Goal: Task Accomplishment & Management: Manage account settings

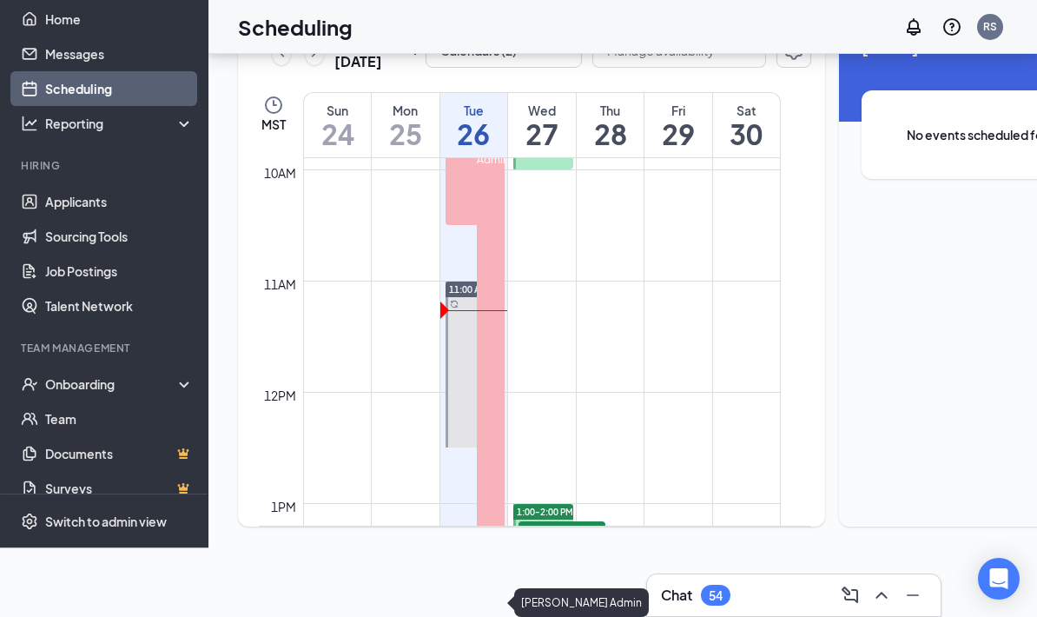
scroll to position [972, 0]
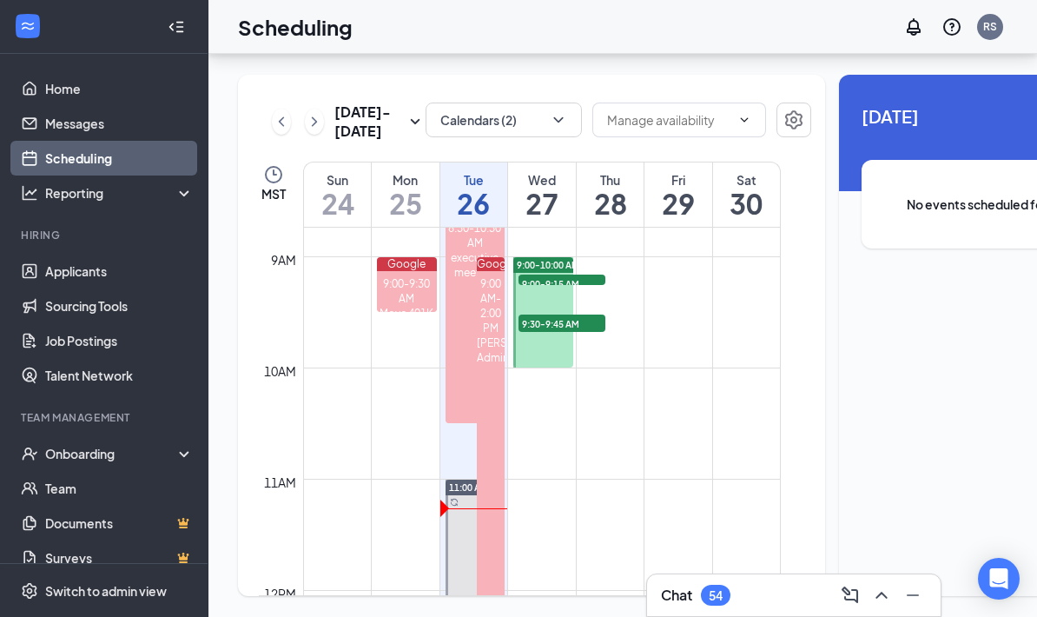
click at [711, 586] on div "54" at bounding box center [716, 595] width 30 height 21
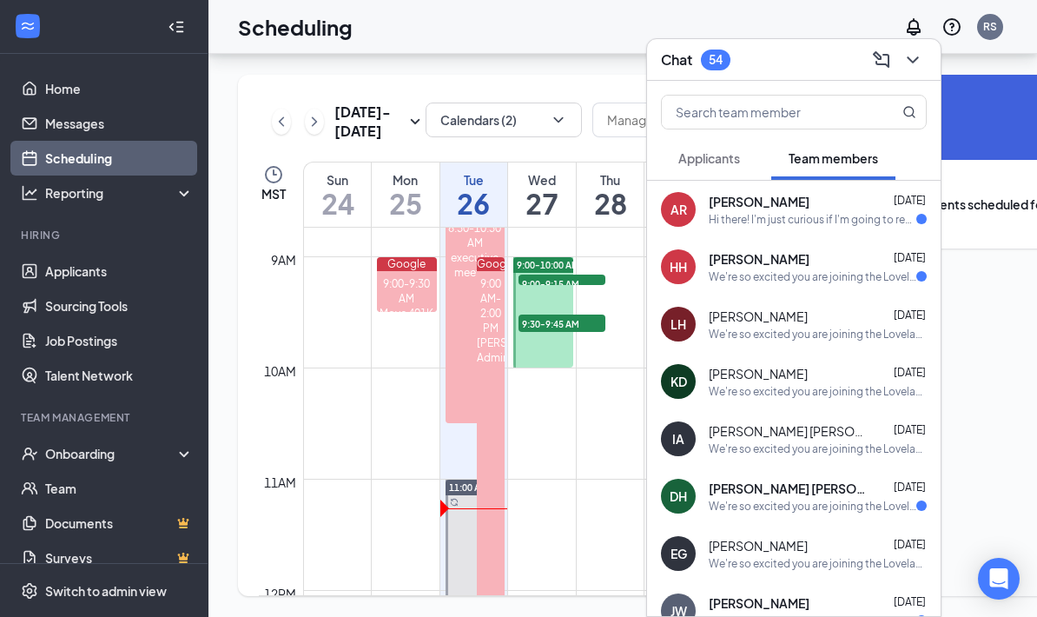
click at [798, 228] on div "AR [PERSON_NAME] [DATE] Hi there! I'm just curious if I'm going to receive an e…" at bounding box center [794, 209] width 294 height 57
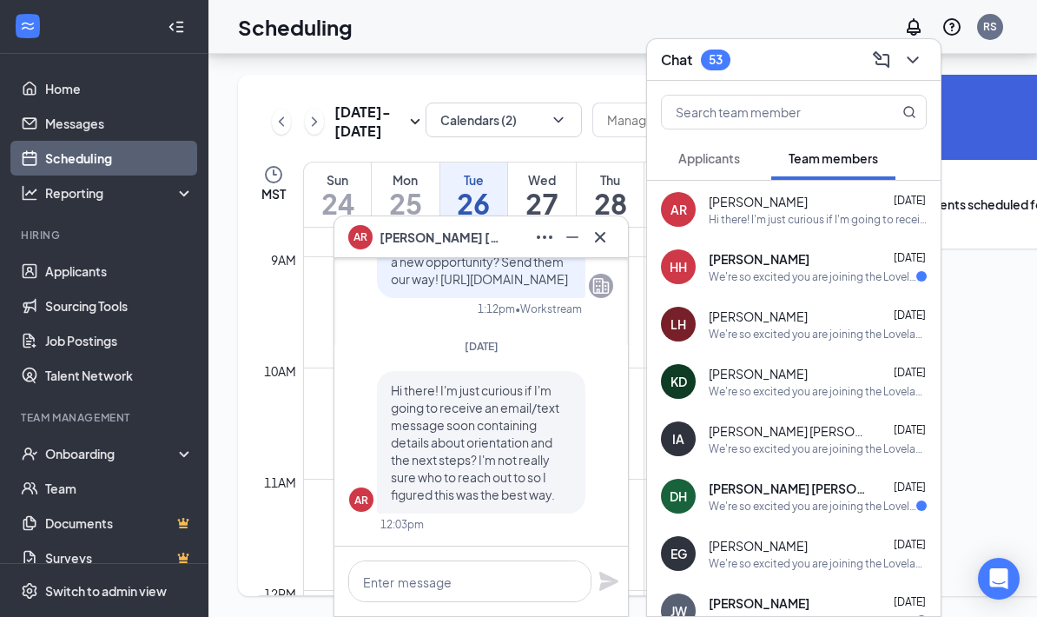
click at [610, 236] on icon "Cross" at bounding box center [600, 237] width 21 height 21
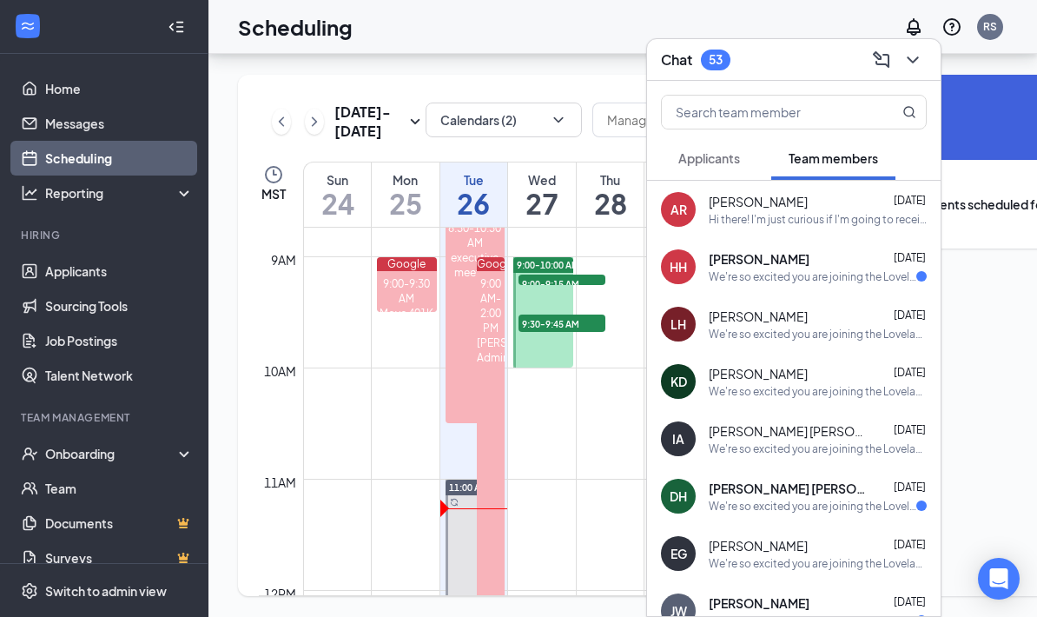
click at [734, 281] on div "We're so excited you are joining the Loveland [DEMOGRAPHIC_DATA]-fil-Ateam ! Do…" at bounding box center [813, 276] width 208 height 15
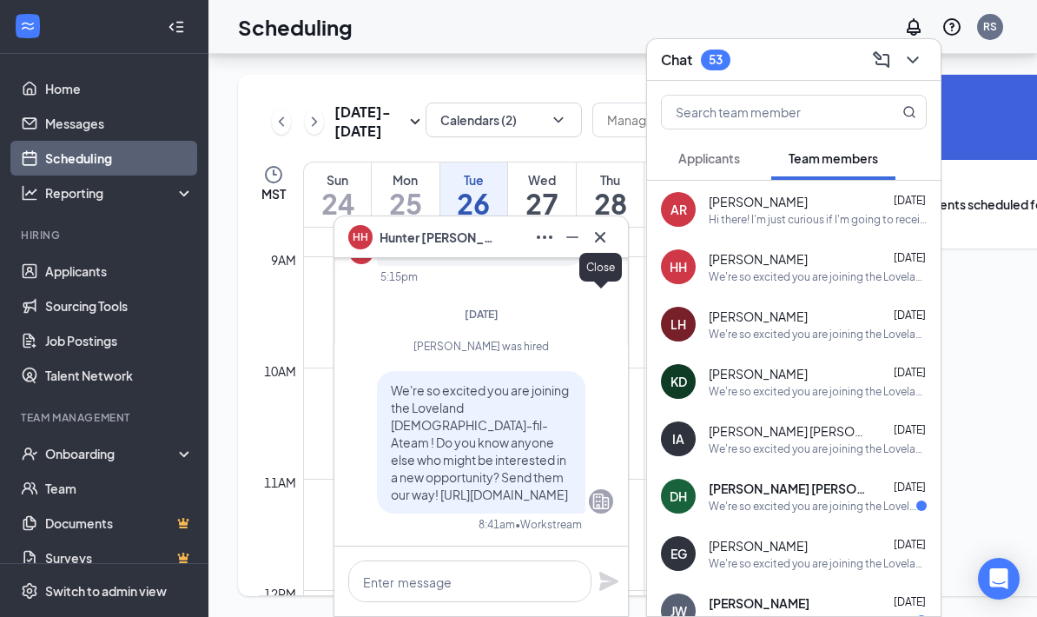
click at [612, 233] on button at bounding box center [600, 237] width 28 height 28
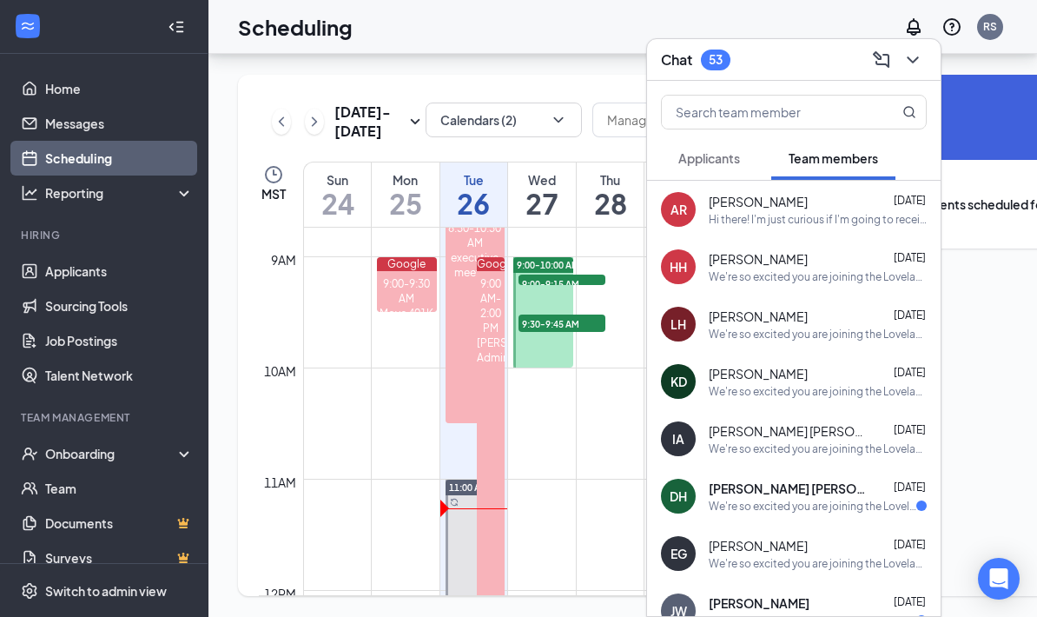
click at [797, 511] on div "We're so excited you are joining the Loveland [DEMOGRAPHIC_DATA]-fil-Ateam ! Do…" at bounding box center [813, 506] width 208 height 15
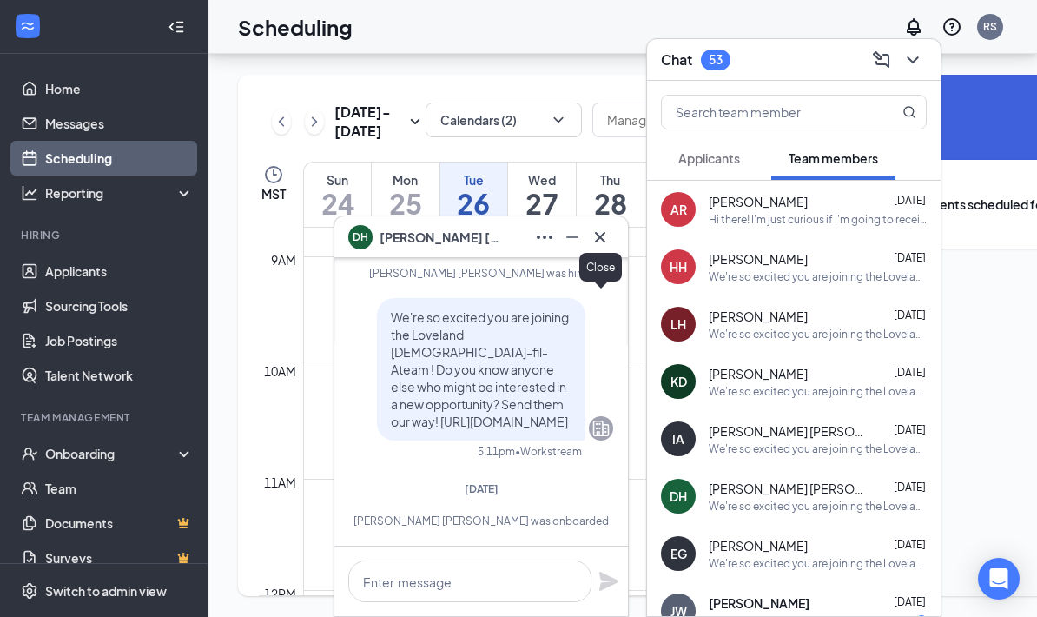
click at [602, 235] on icon "Cross" at bounding box center [600, 236] width 10 height 10
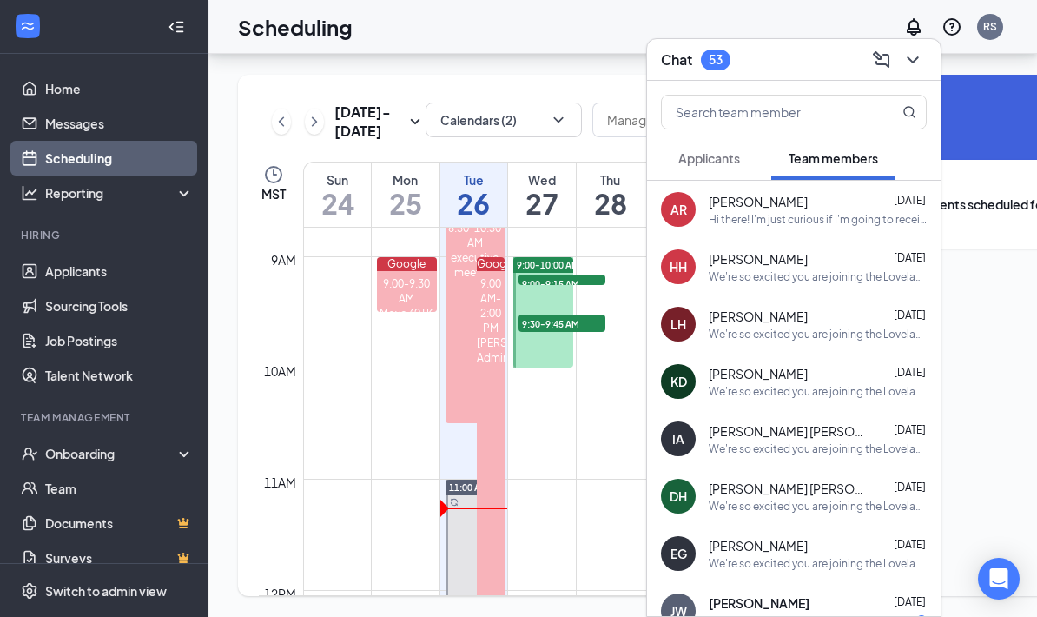
scroll to position [198, 0]
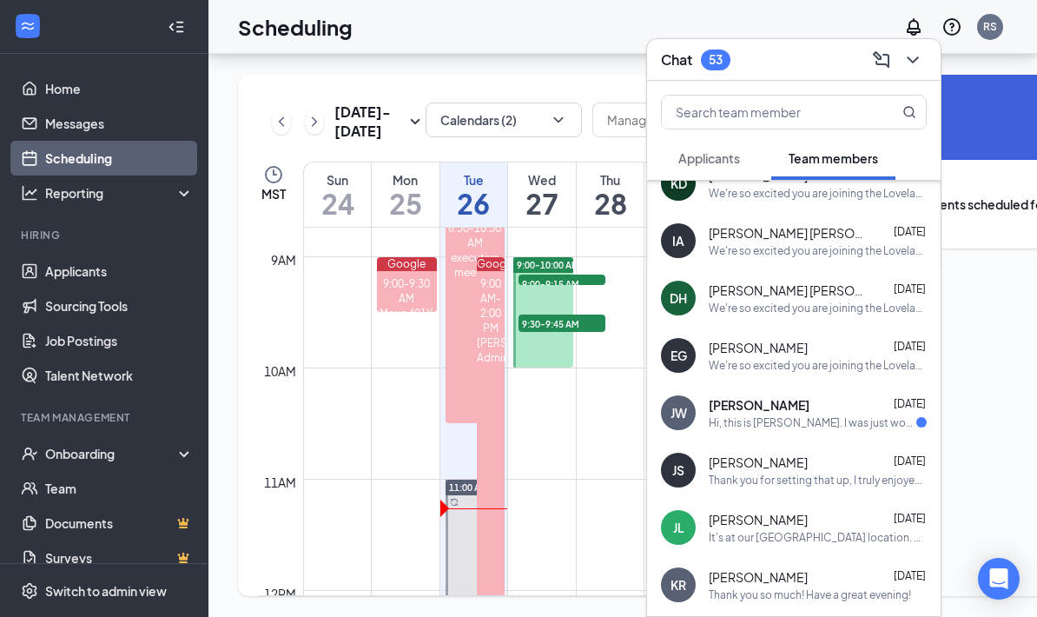
click at [784, 414] on div "[PERSON_NAME] [DATE] Hi, this is [PERSON_NAME]. I was just wondering about some…" at bounding box center [818, 413] width 218 height 34
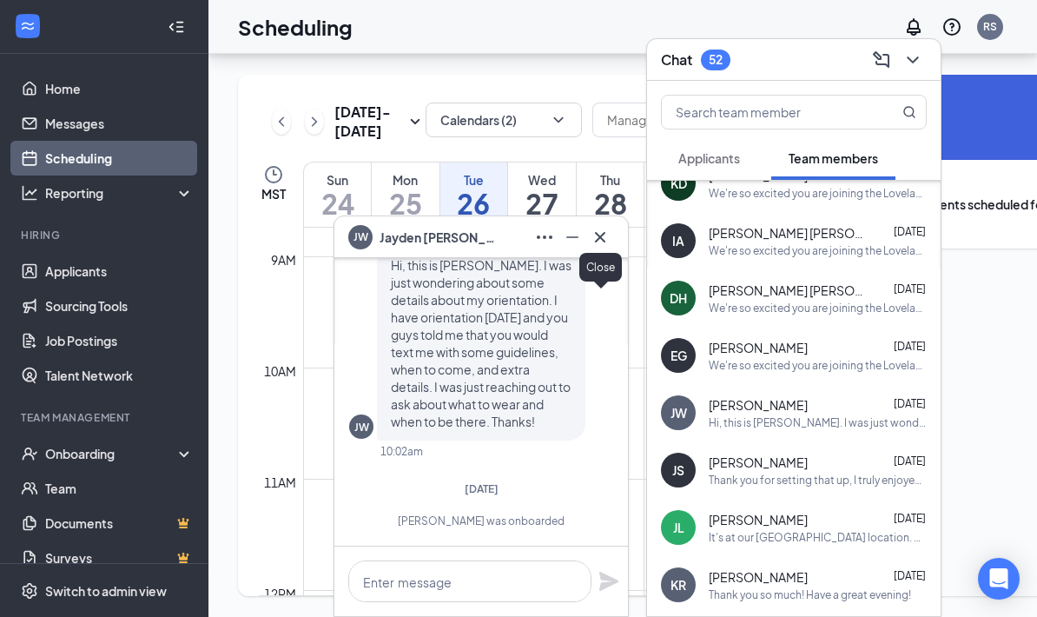
click at [601, 241] on icon "Cross" at bounding box center [600, 237] width 21 height 21
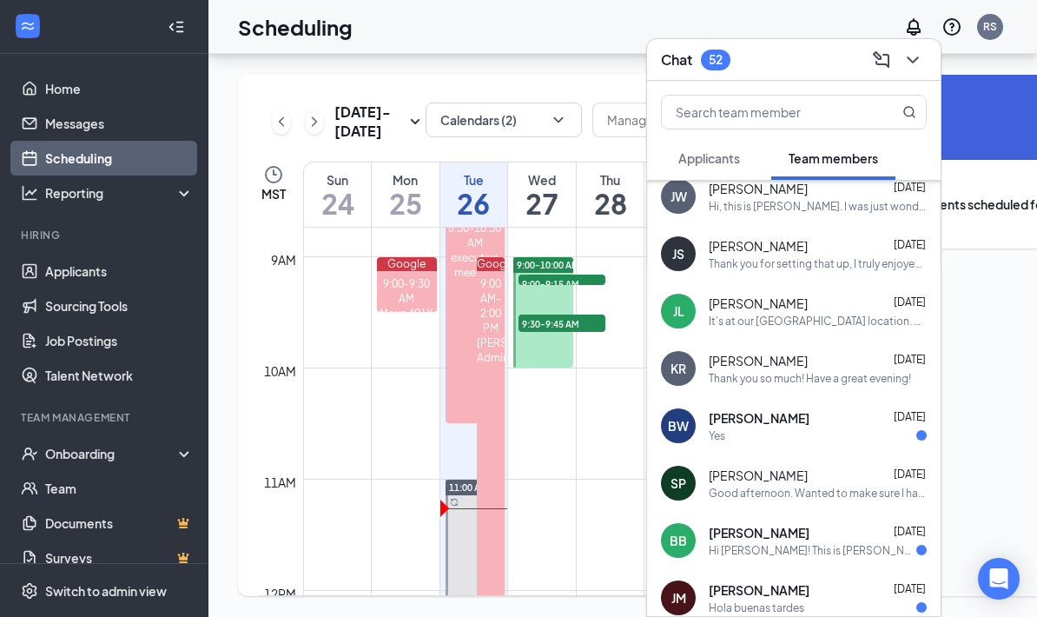
scroll to position [417, 0]
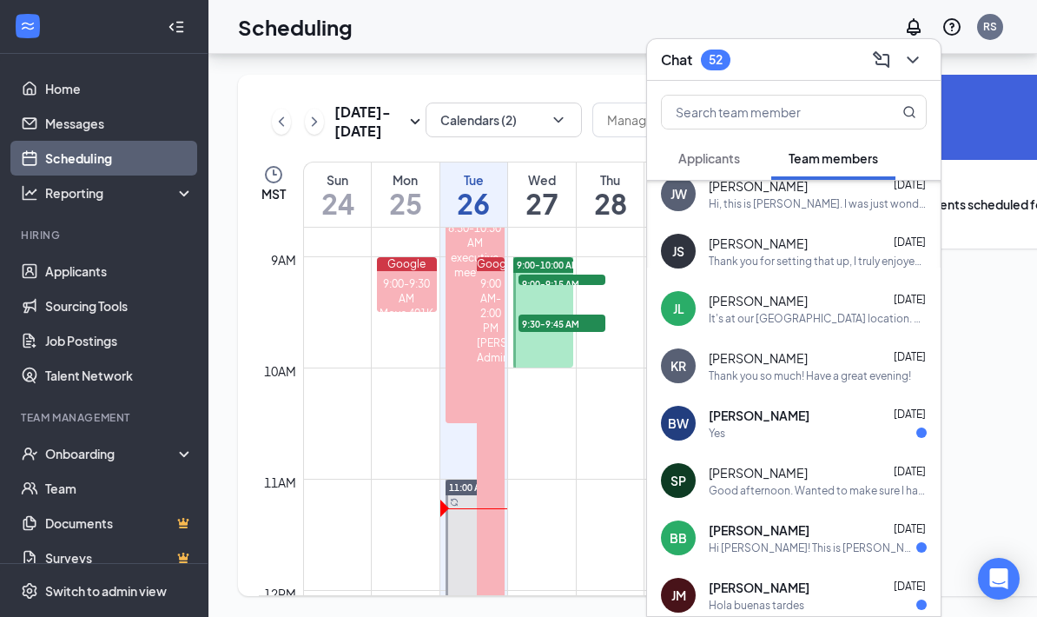
click at [771, 435] on div "Yes" at bounding box center [818, 433] width 218 height 15
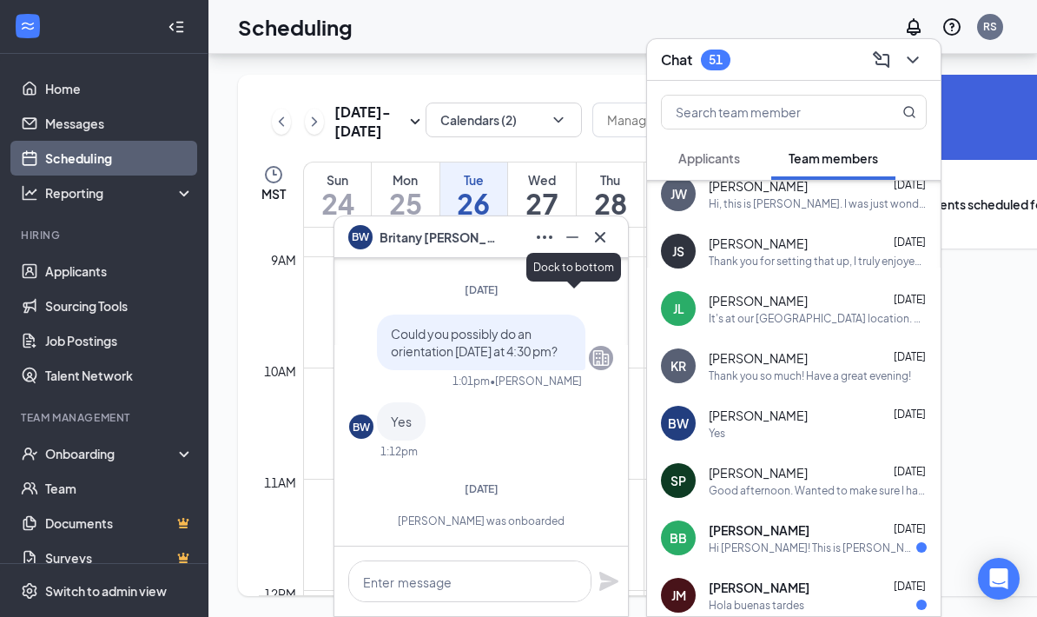
click at [599, 242] on icon "Cross" at bounding box center [600, 237] width 21 height 21
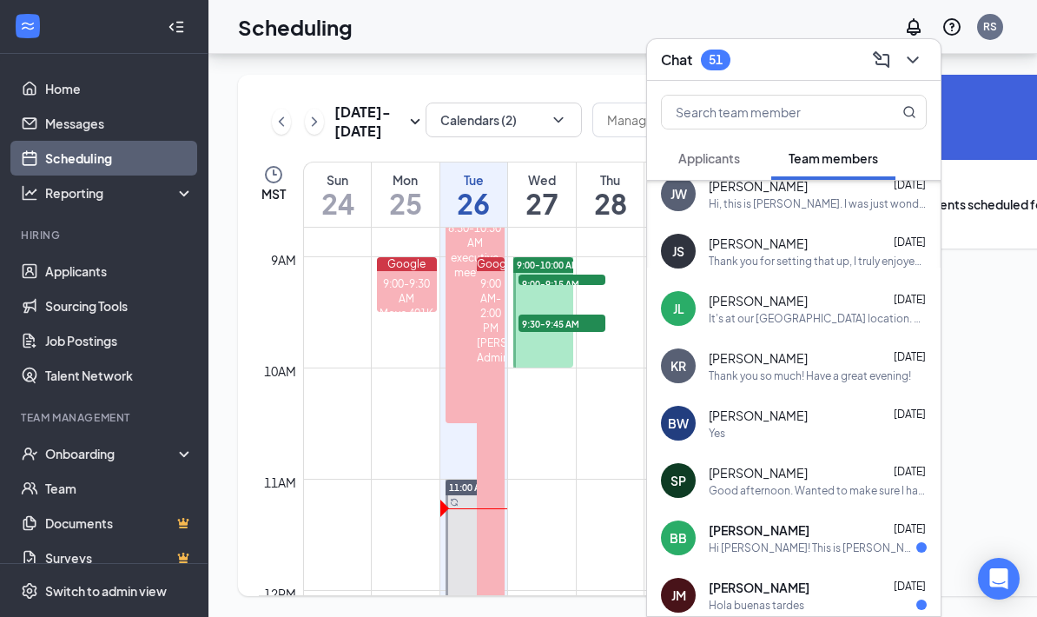
click at [782, 526] on div "[PERSON_NAME] [DATE]" at bounding box center [818, 529] width 218 height 17
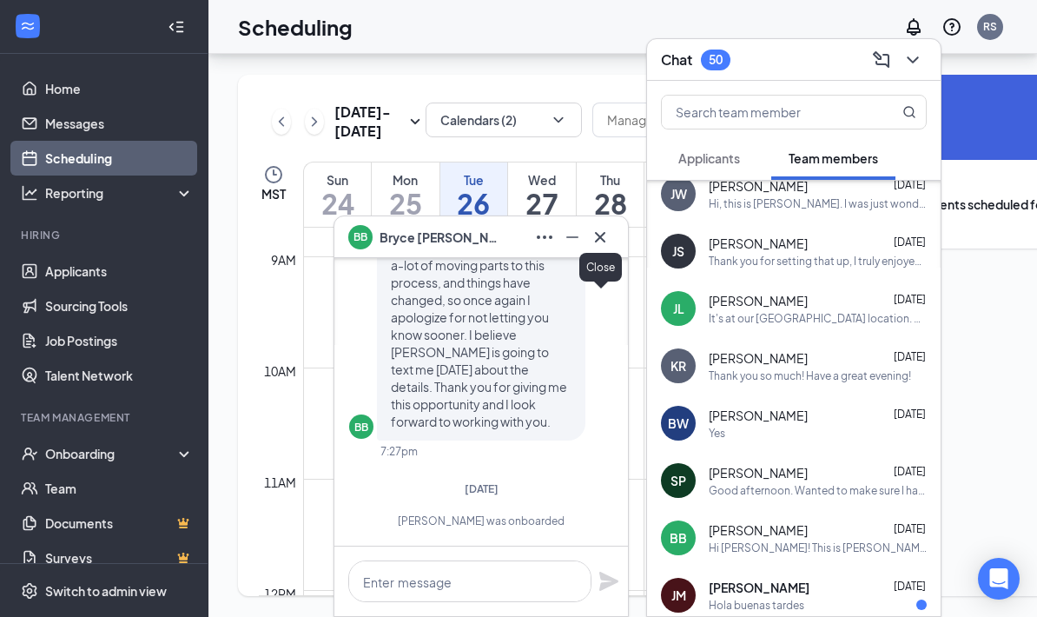
click at [589, 235] on button at bounding box center [600, 237] width 28 height 28
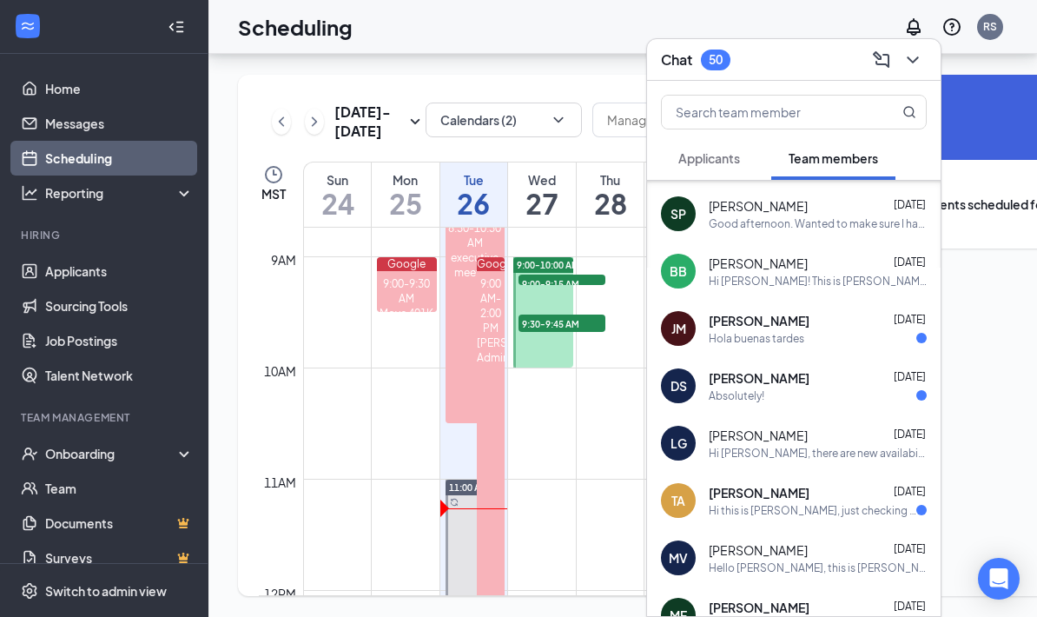
scroll to position [685, 0]
click at [769, 347] on div "[PERSON_NAME] [DATE] Hola buenas tardes" at bounding box center [794, 327] width 294 height 57
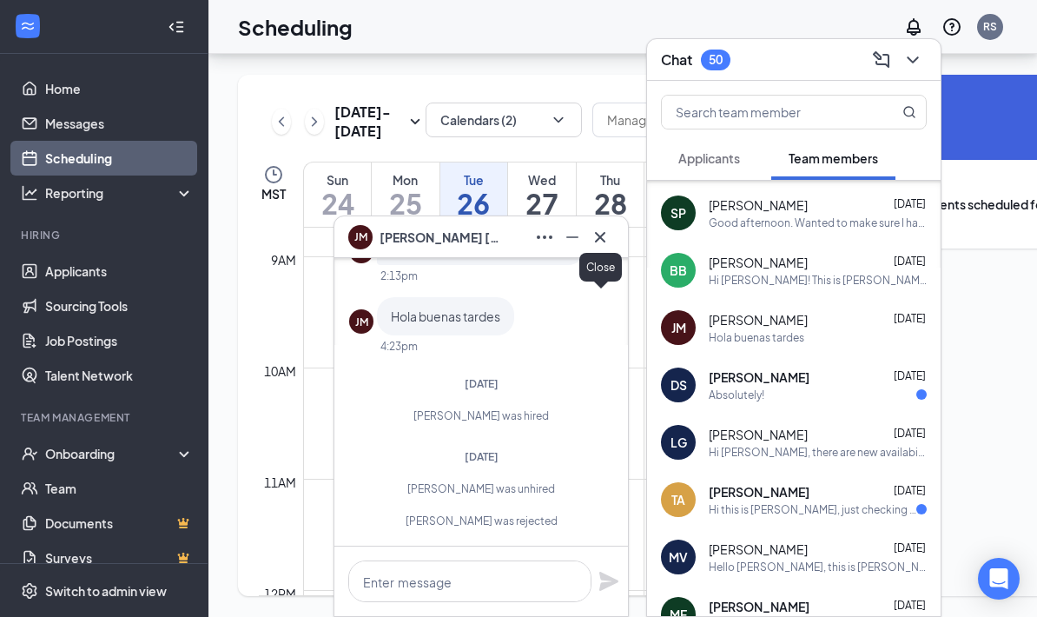
click at [598, 234] on icon "Cross" at bounding box center [600, 236] width 10 height 10
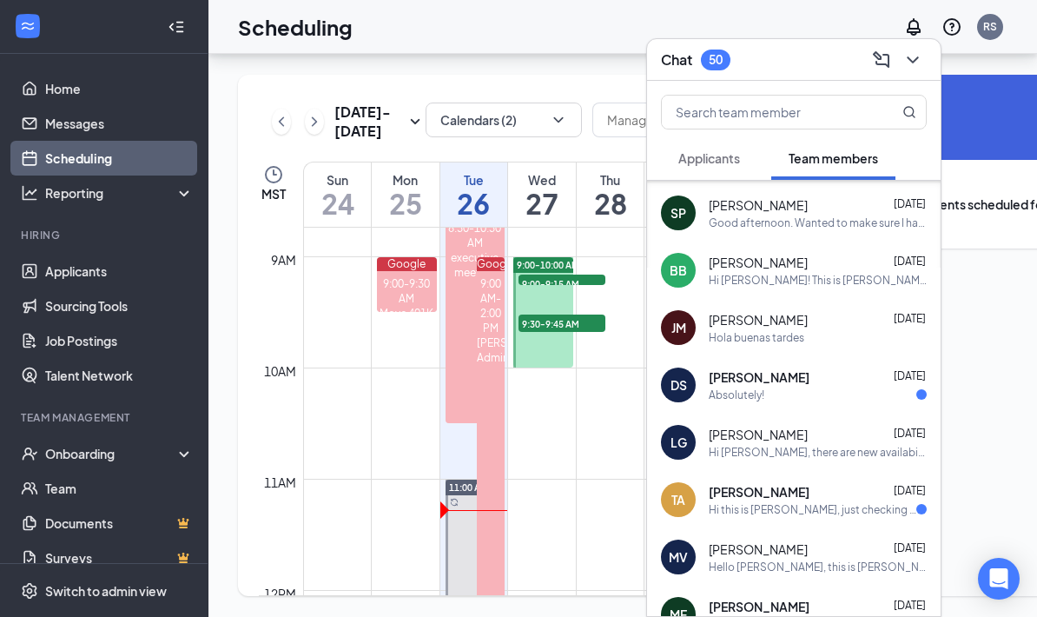
click at [735, 384] on span "[PERSON_NAME]" at bounding box center [759, 376] width 101 height 17
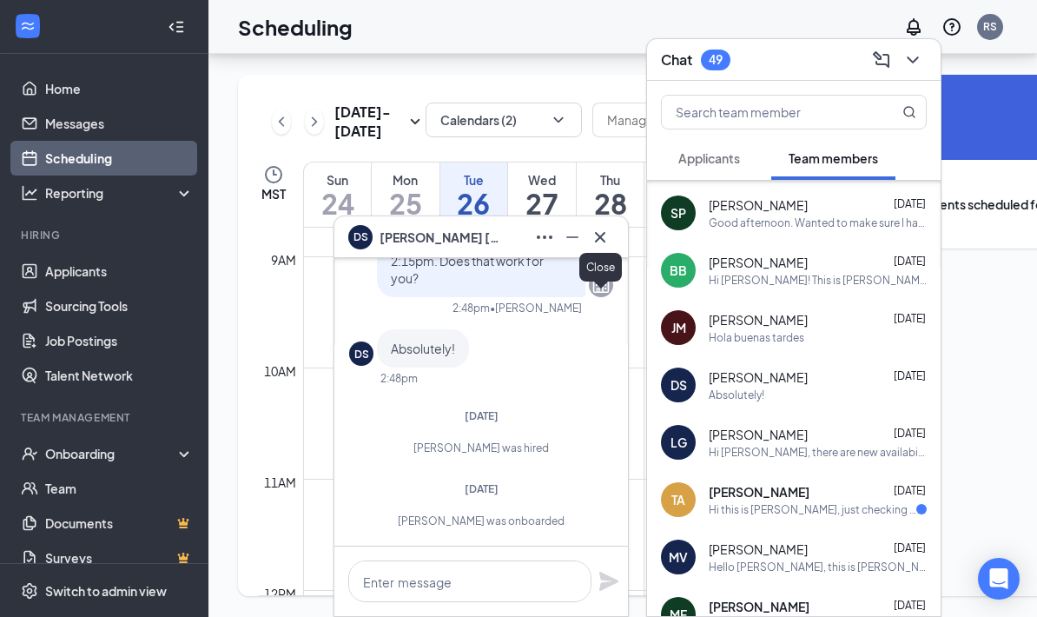
click at [604, 232] on icon "Cross" at bounding box center [600, 237] width 21 height 21
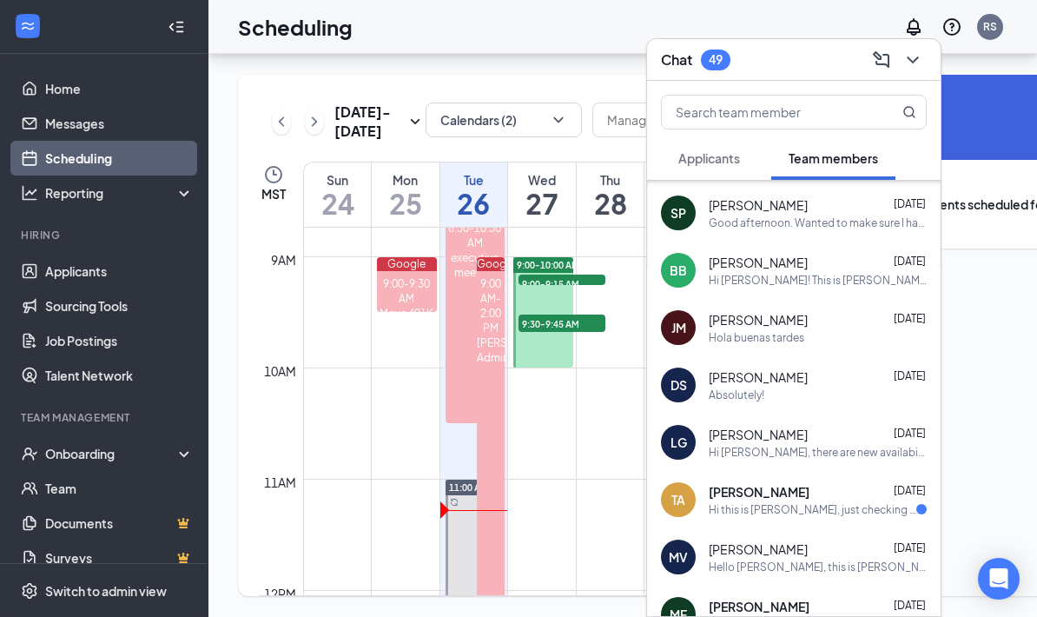
scroll to position [869, 0]
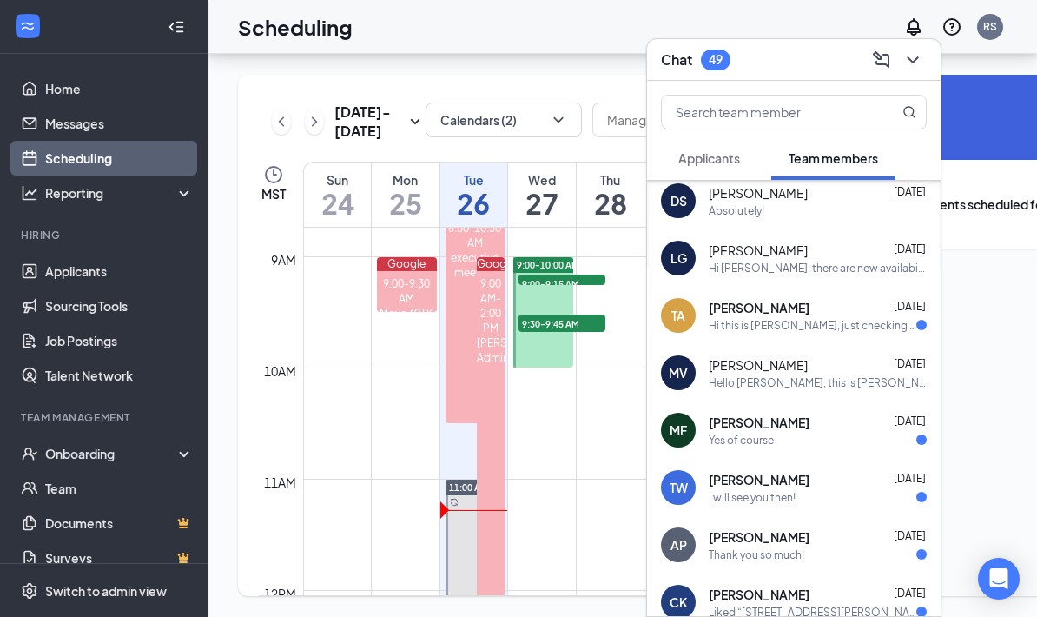
click at [761, 333] on div "TA [PERSON_NAME] [DATE] Hi this is [PERSON_NAME], just checking in and making s…" at bounding box center [794, 315] width 294 height 57
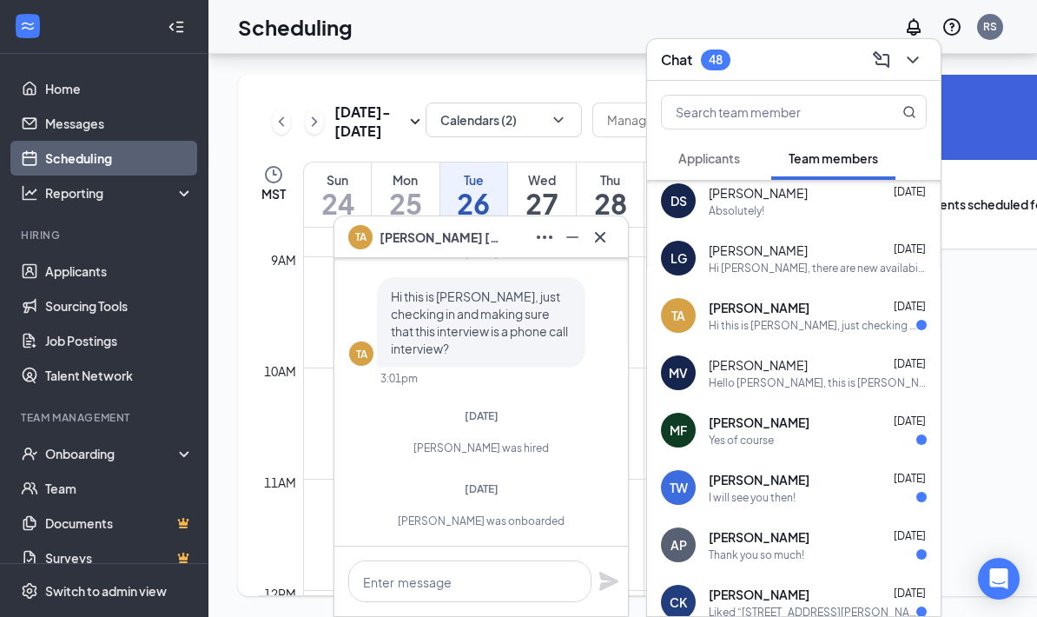
click at [603, 246] on icon "Cross" at bounding box center [600, 237] width 21 height 21
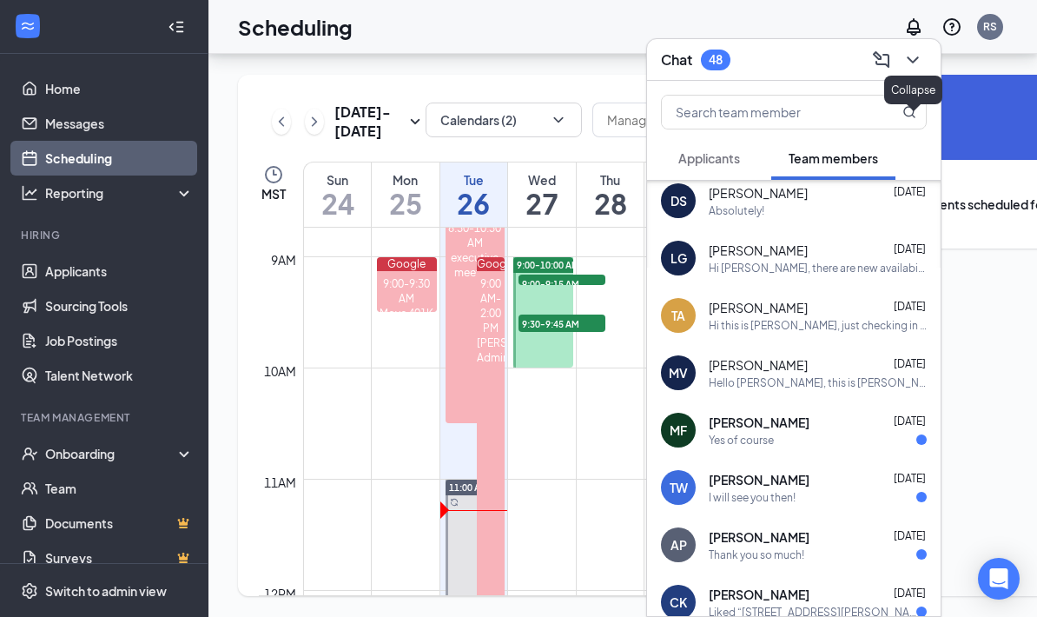
click at [903, 61] on icon "ChevronDown" at bounding box center [913, 60] width 21 height 21
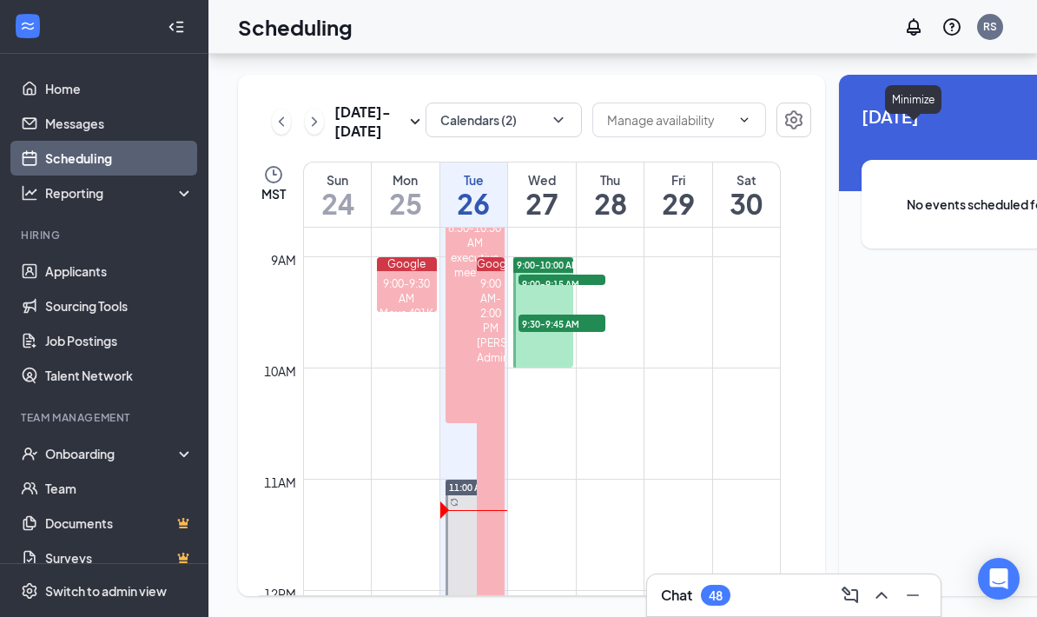
scroll to position [0, 0]
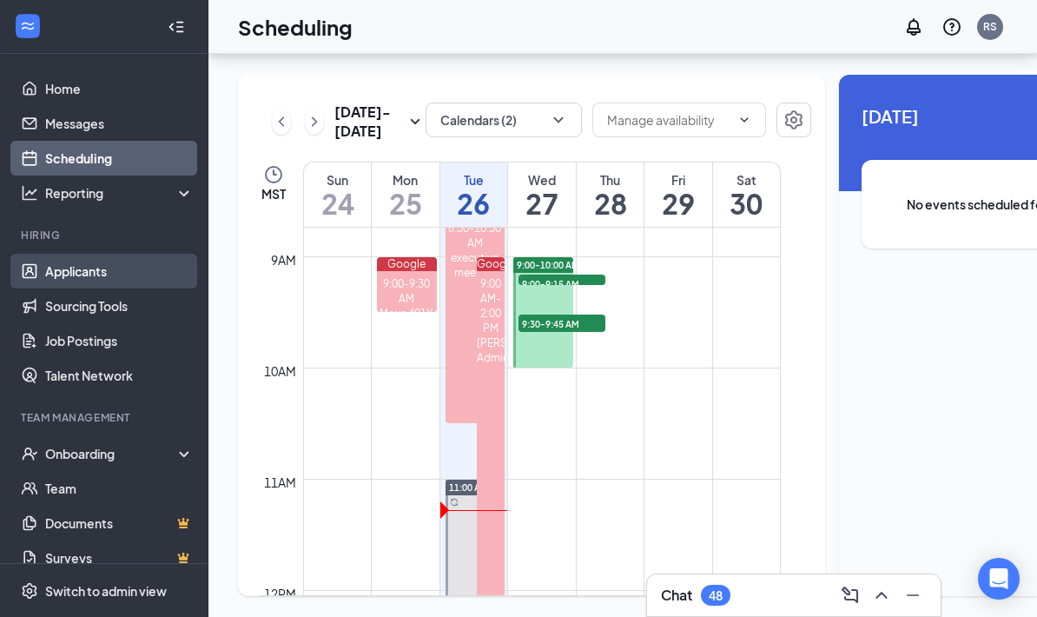
click at [107, 254] on link "Applicants" at bounding box center [119, 271] width 149 height 35
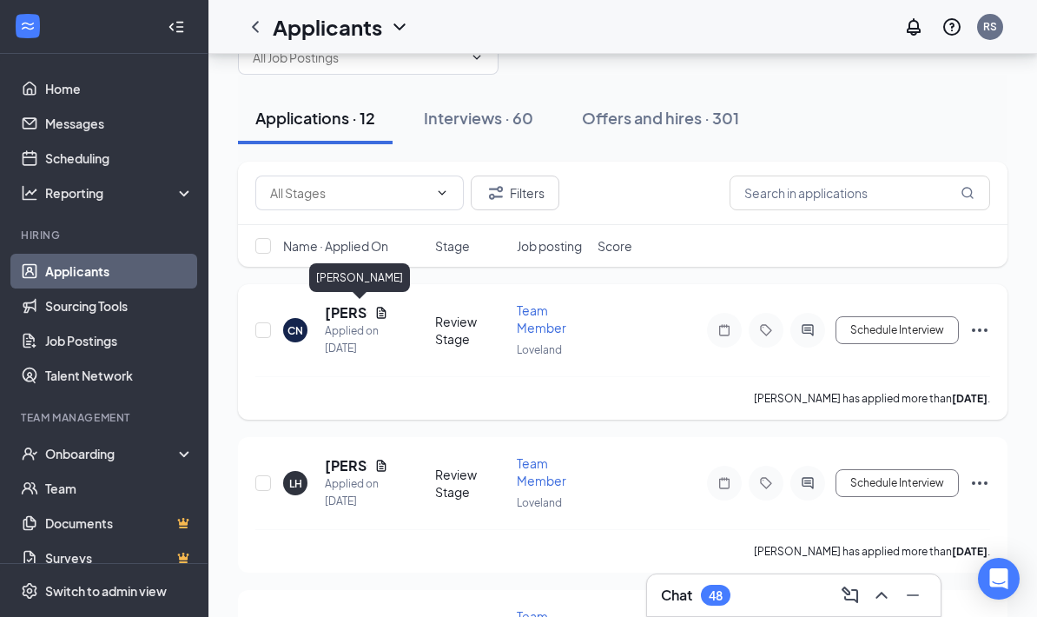
click at [327, 315] on h5 "[PERSON_NAME]" at bounding box center [346, 312] width 43 height 19
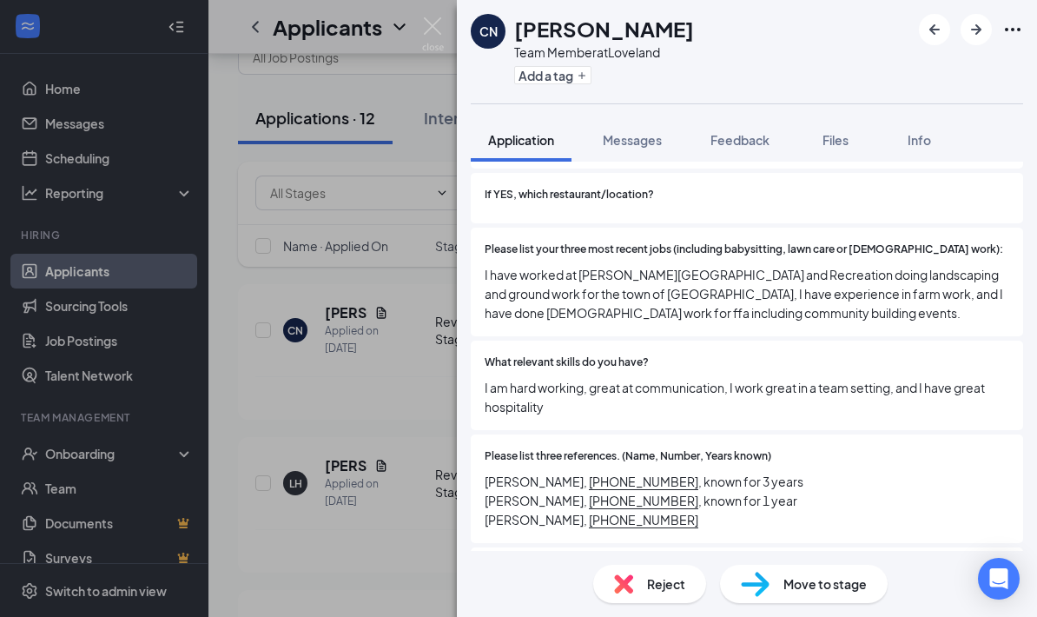
scroll to position [616, 0]
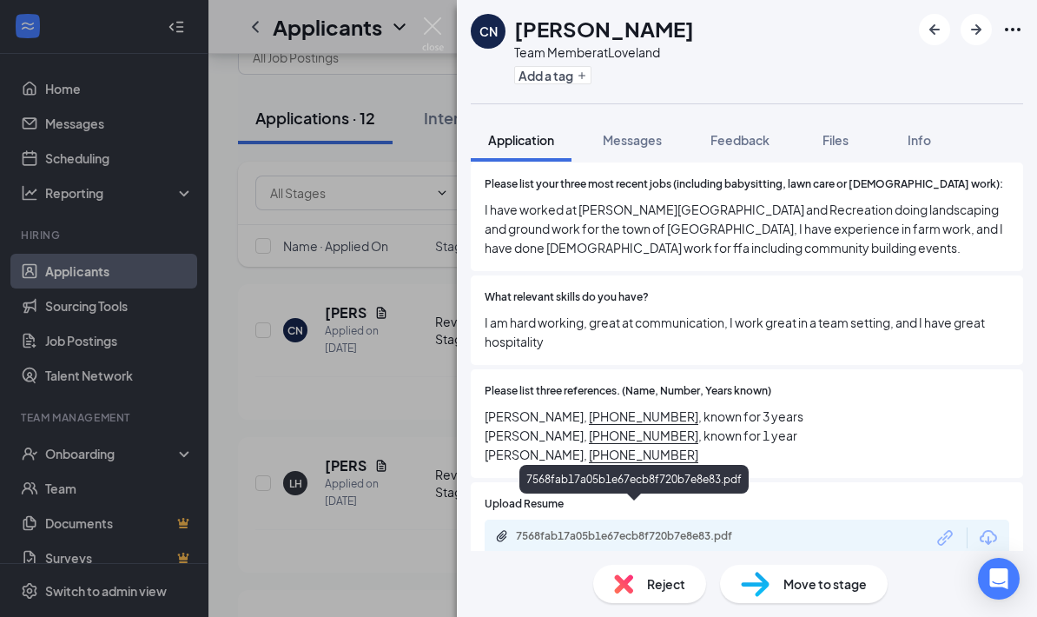
click at [592, 529] on div "7568fab17a05b1e67ecb8f720b7e8e83.pdf" at bounding box center [637, 536] width 243 height 14
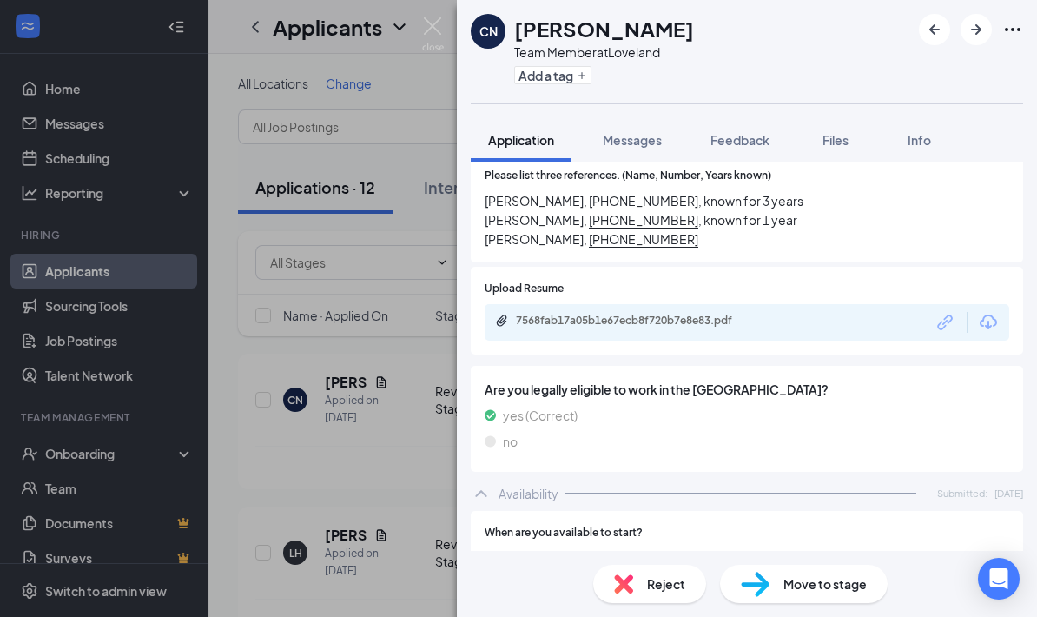
scroll to position [820, 0]
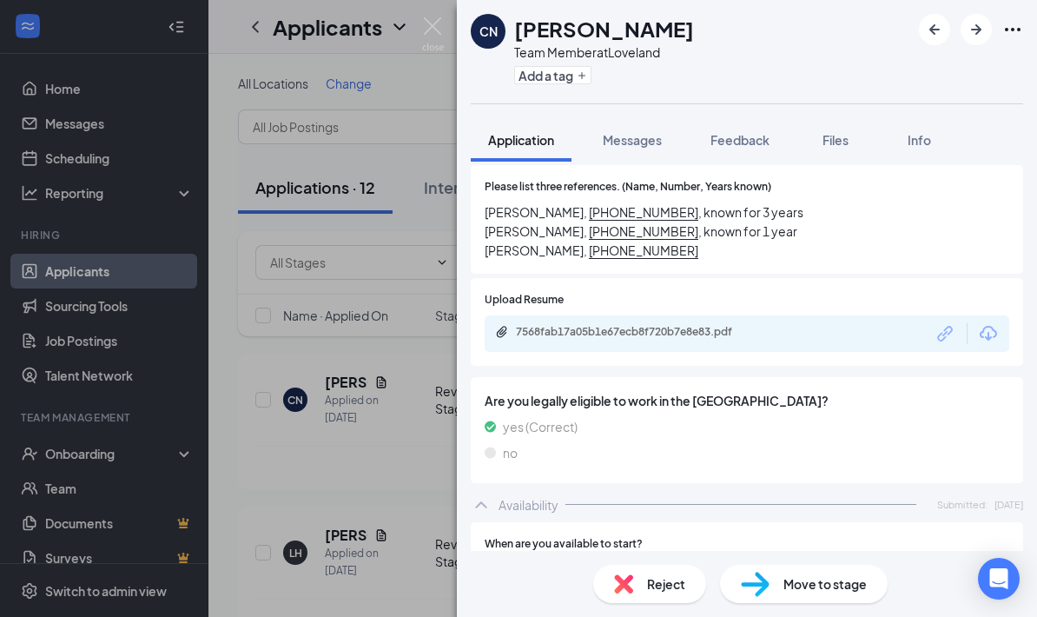
click at [616, 315] on div "7568fab17a05b1e67ecb8f720b7e8e83.pdf" at bounding box center [747, 333] width 525 height 36
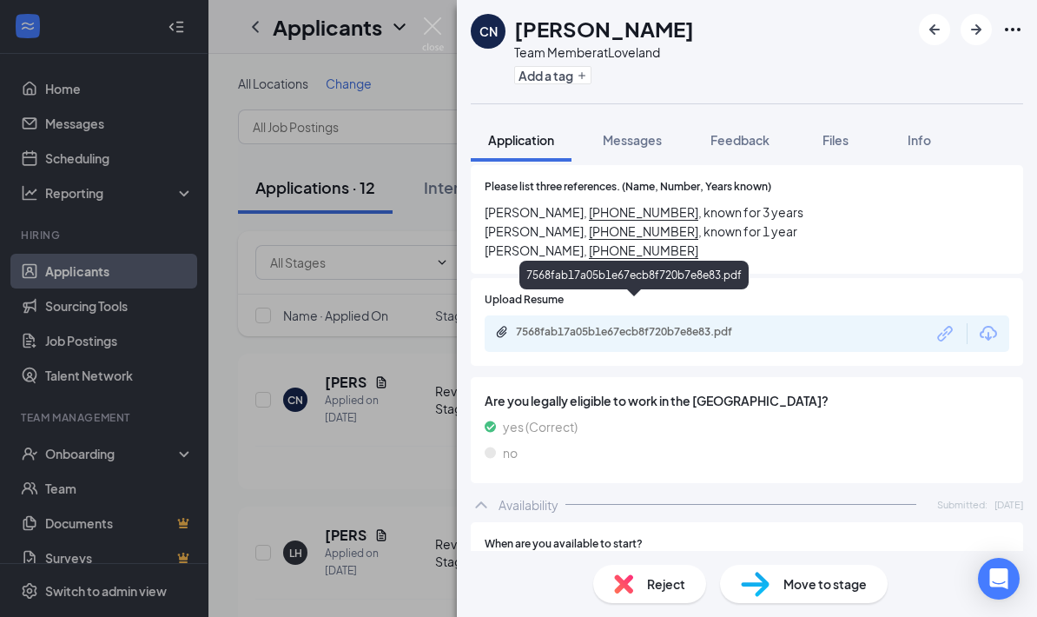
click at [611, 325] on div "7568fab17a05b1e67ecb8f720b7e8e83.pdf" at bounding box center [637, 332] width 243 height 14
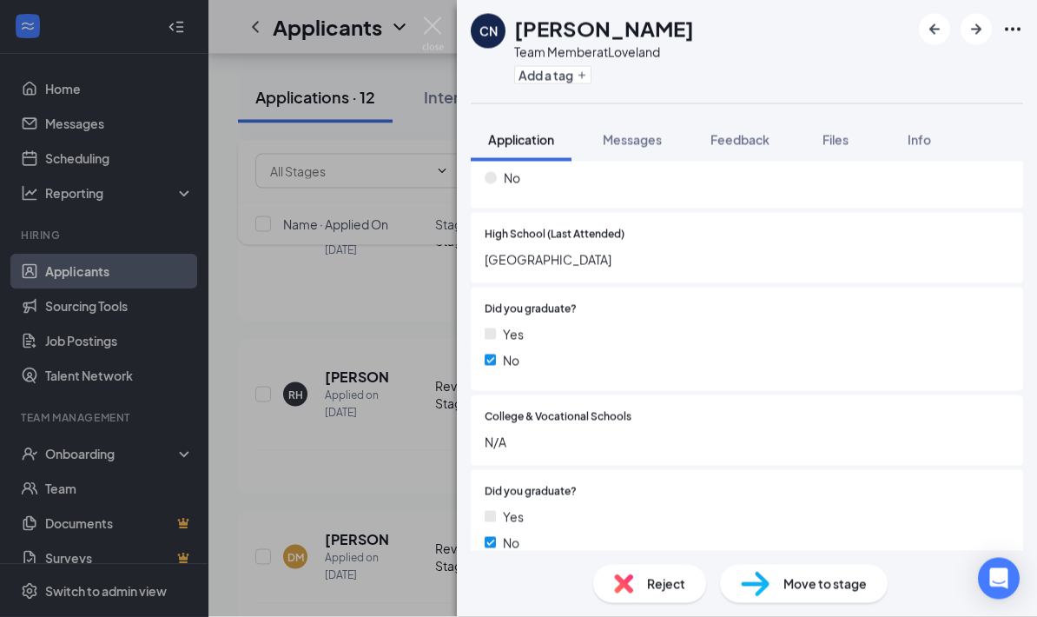
scroll to position [387, 0]
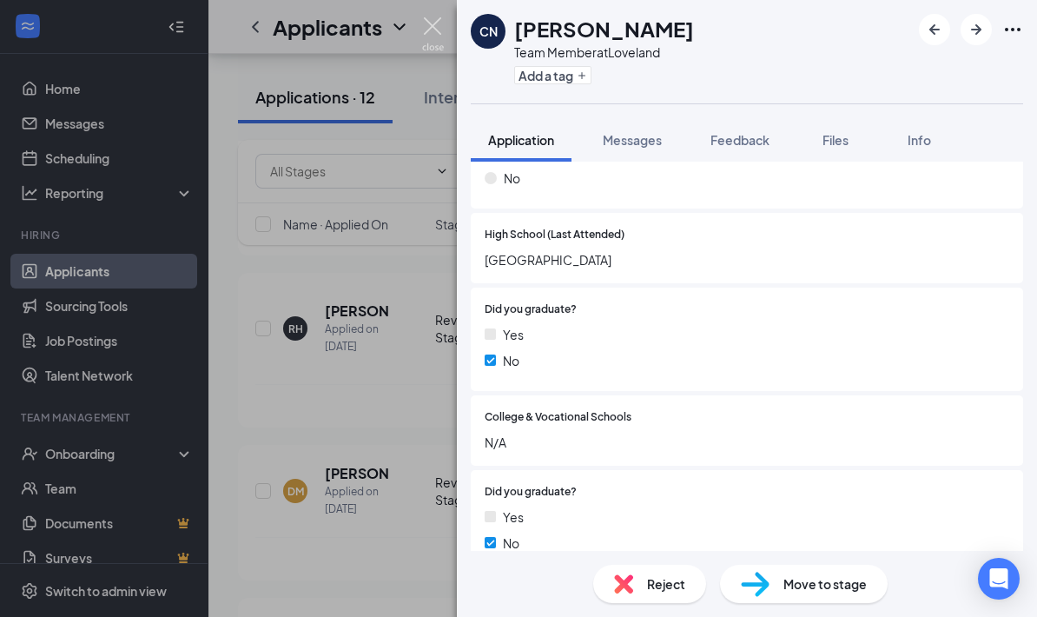
click at [437, 32] on img at bounding box center [433, 34] width 22 height 34
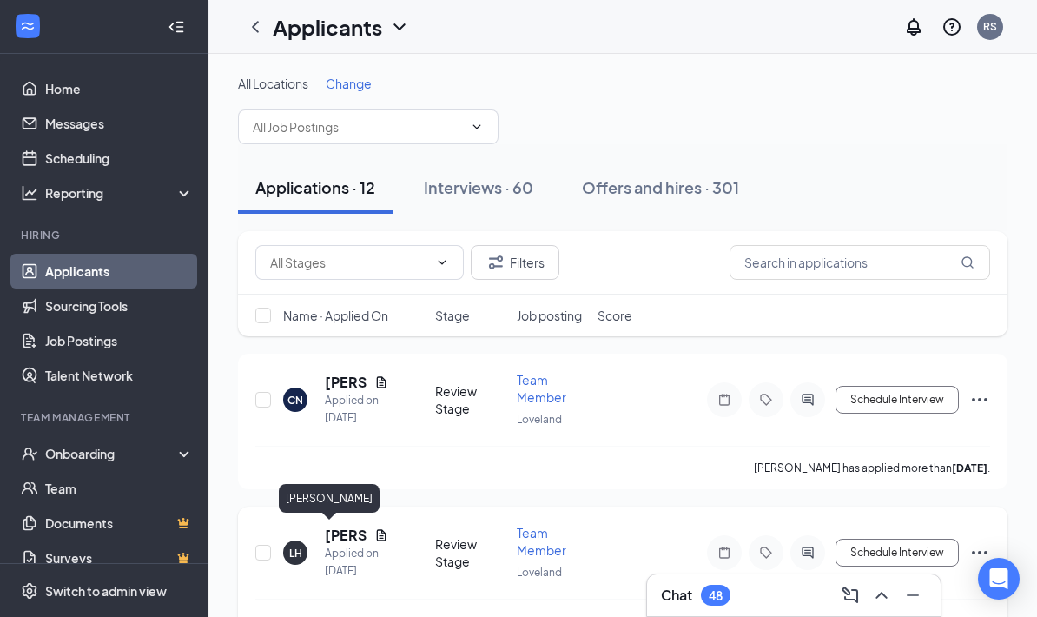
click at [337, 537] on h5 "[PERSON_NAME]" at bounding box center [346, 535] width 43 height 19
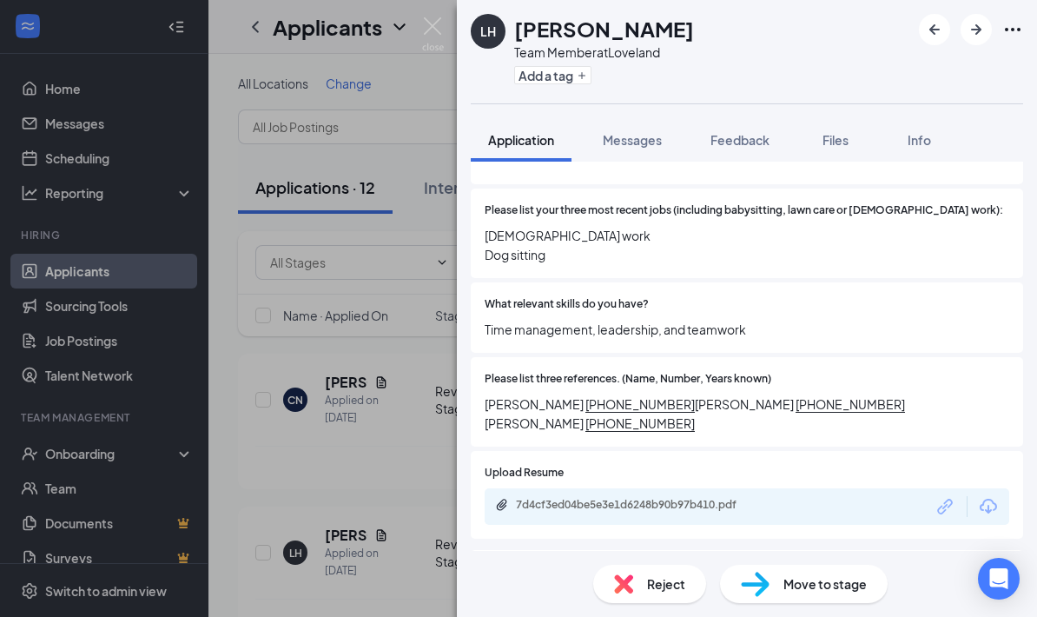
scroll to position [610, 0]
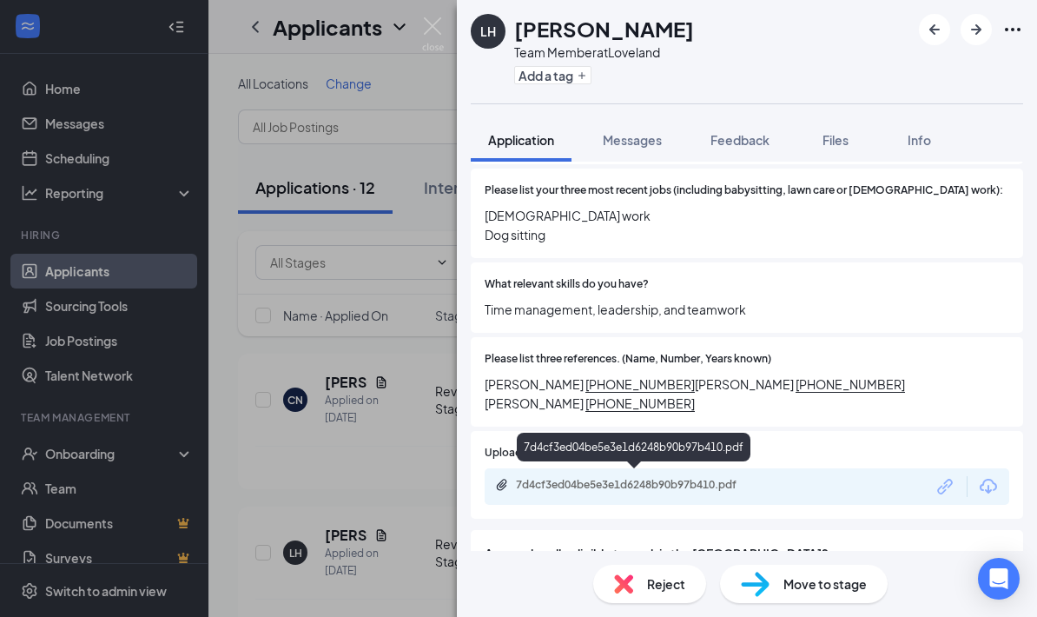
click at [691, 484] on div "7d4cf3ed04be5e3e1d6248b90b97b410.pdf" at bounding box center [637, 485] width 243 height 14
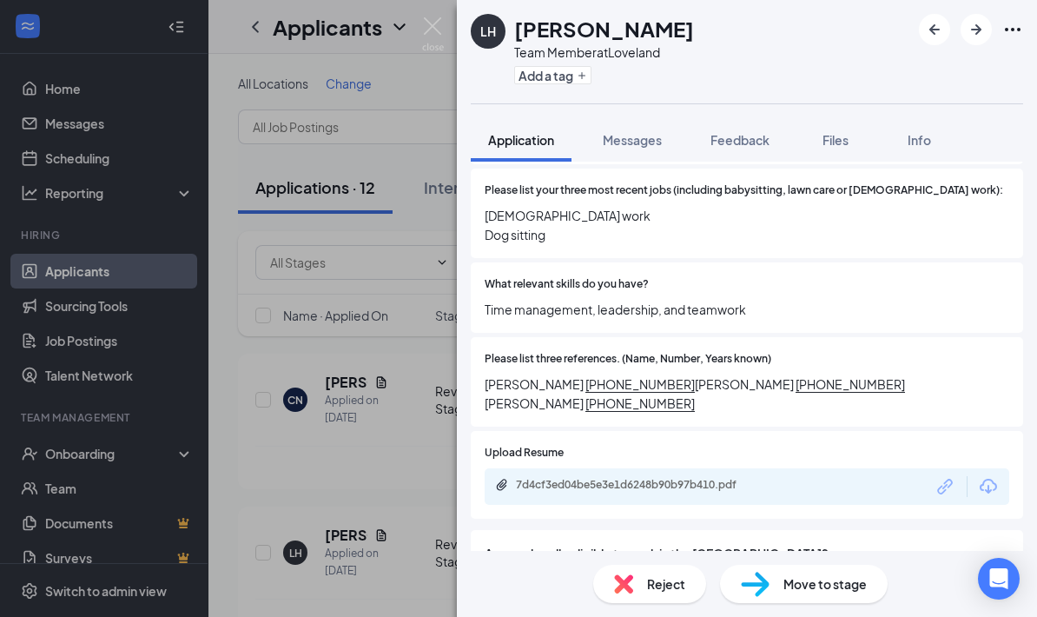
click at [428, 137] on div "[PERSON_NAME] [PERSON_NAME] Team Member at Loveland Add a tag Application Messa…" at bounding box center [518, 308] width 1037 height 617
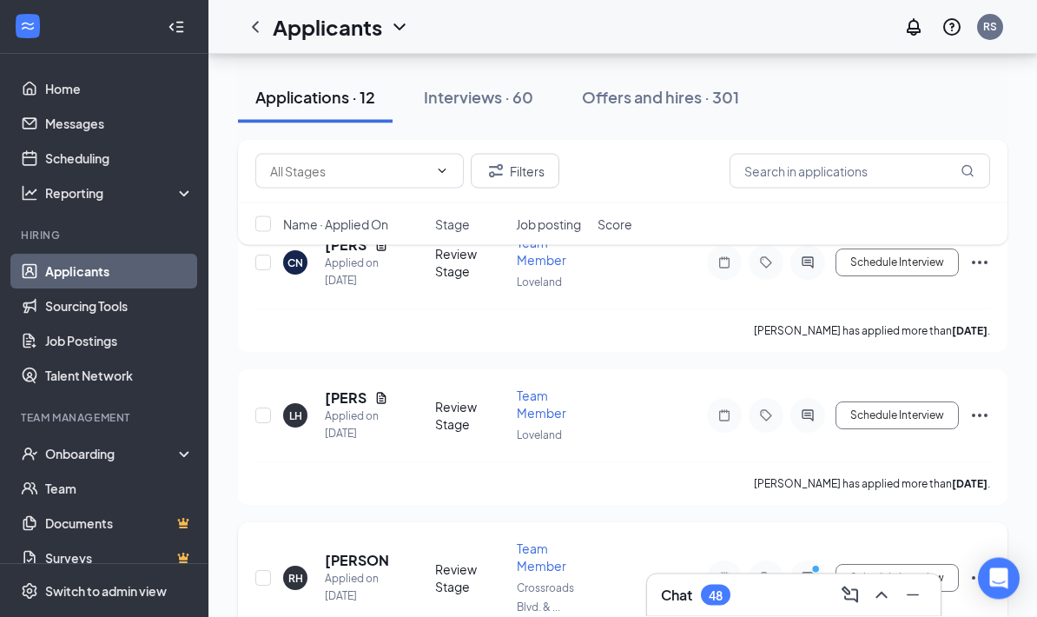
scroll to position [139, 0]
click at [342, 553] on h5 "[PERSON_NAME]" at bounding box center [356, 558] width 63 height 19
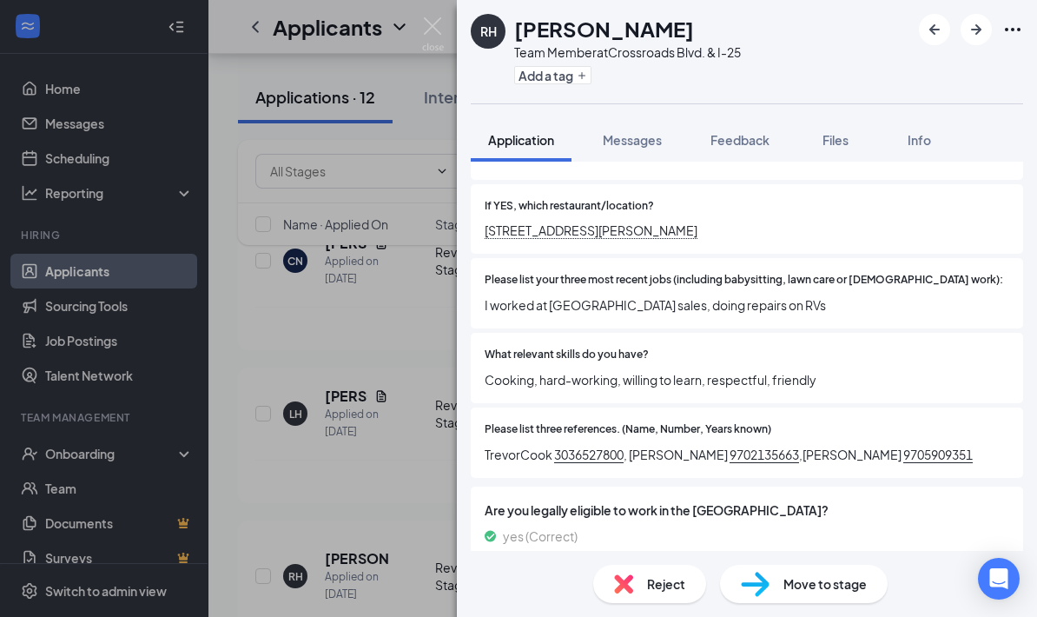
scroll to position [539, 0]
click at [442, 27] on img at bounding box center [433, 34] width 22 height 34
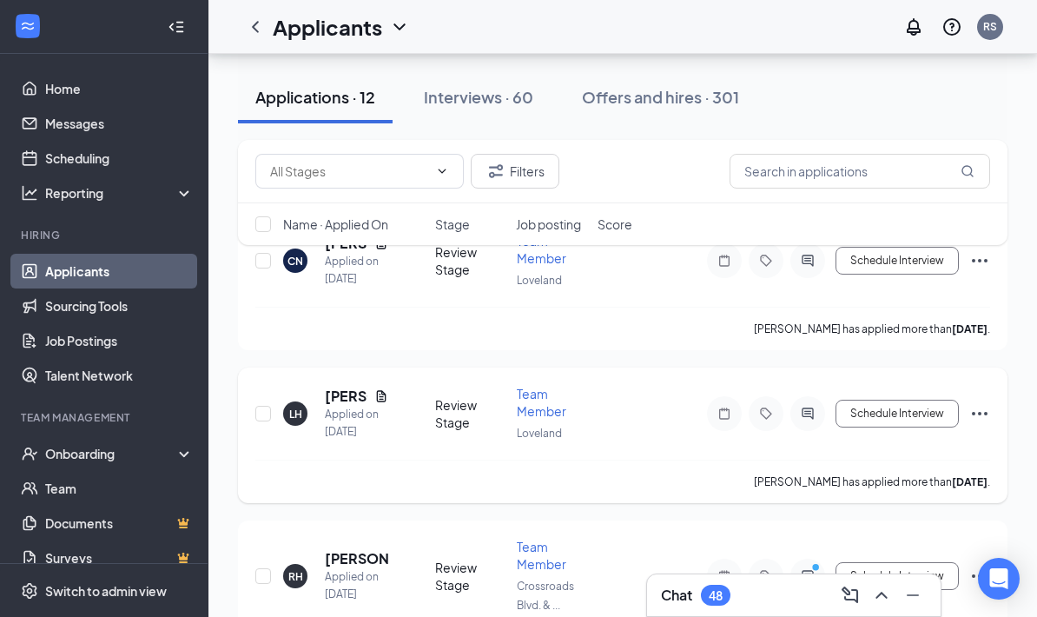
scroll to position [208, 0]
